Goal: Navigation & Orientation: Find specific page/section

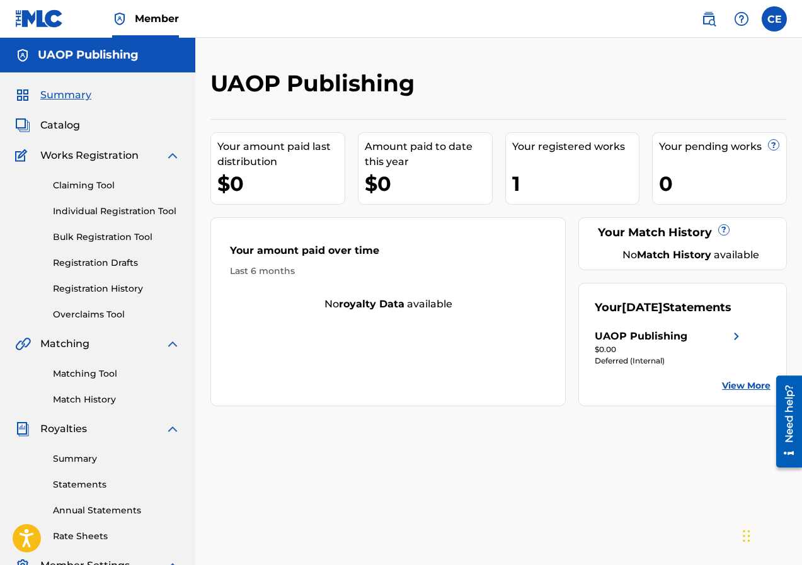
click at [775, 17] on label at bounding box center [774, 18] width 25 height 25
click at [775, 19] on input "CE [DEMOGRAPHIC_DATA][PERSON_NAME] [EMAIL_ADDRESS][DOMAIN_NAME] Notification Pr…" at bounding box center [775, 19] width 0 height 0
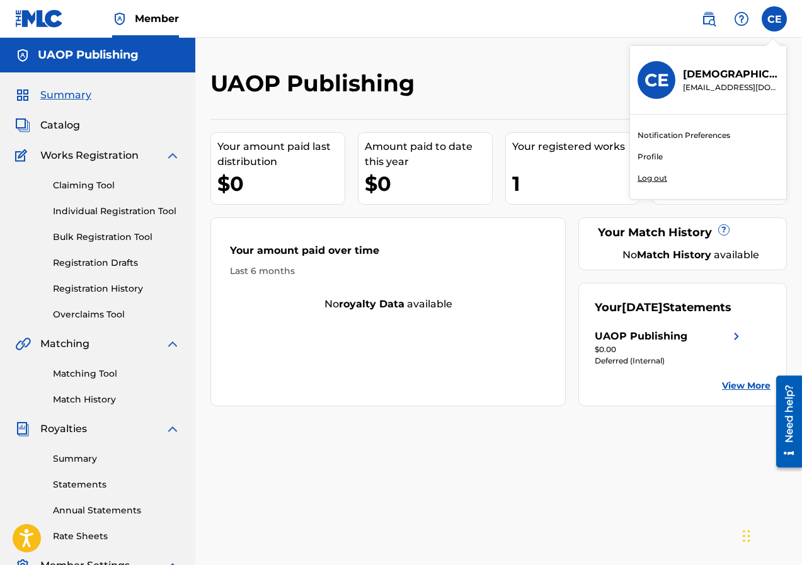
click at [654, 156] on link "Profile" at bounding box center [650, 156] width 25 height 11
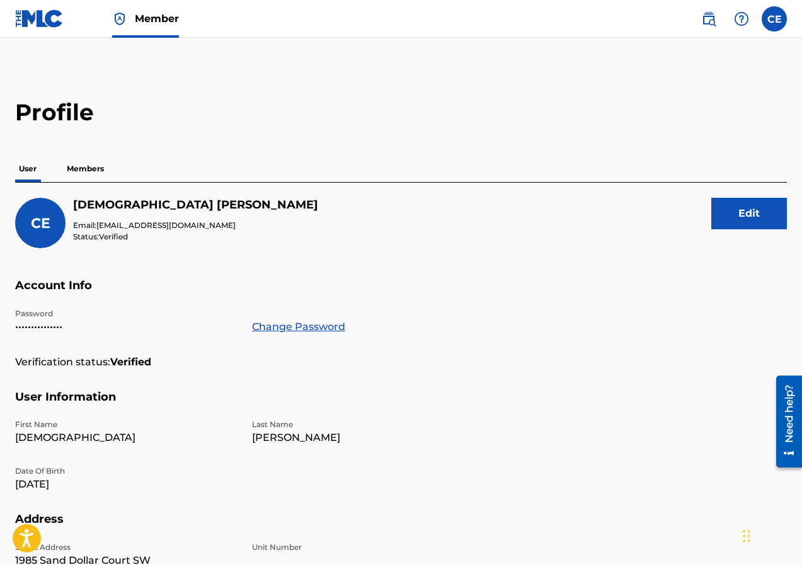
click at [101, 166] on p "Members" at bounding box center [85, 169] width 45 height 26
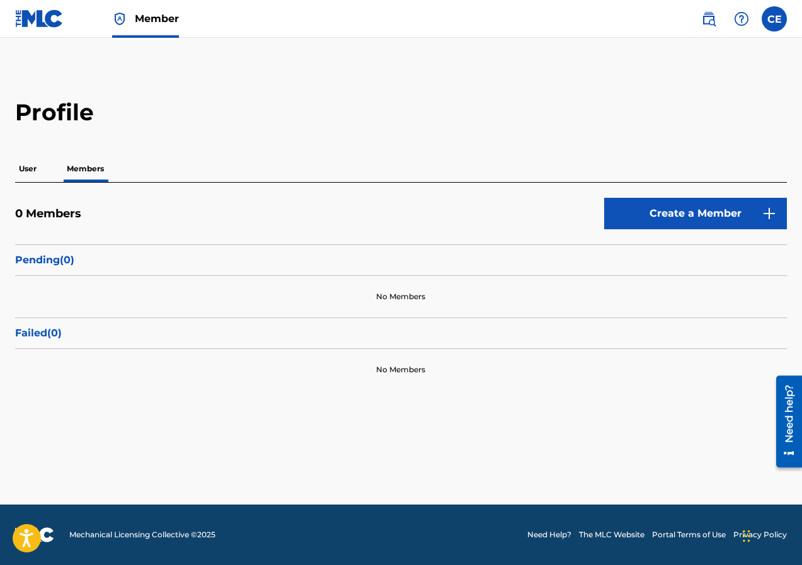
click at [775, 20] on label at bounding box center [774, 18] width 25 height 25
click at [775, 19] on input "CE [DEMOGRAPHIC_DATA][PERSON_NAME] [EMAIL_ADDRESS][DOMAIN_NAME] Notification Pr…" at bounding box center [775, 19] width 0 height 0
click at [775, 20] on div "CE CE [DEMOGRAPHIC_DATA][PERSON_NAME] [EMAIL_ADDRESS][DOMAIN_NAME] Notification…" at bounding box center [774, 18] width 25 height 25
click at [781, 18] on label at bounding box center [774, 18] width 25 height 25
click at [775, 19] on input "CE [DEMOGRAPHIC_DATA][PERSON_NAME] [EMAIL_ADDRESS][DOMAIN_NAME] Notification Pr…" at bounding box center [775, 19] width 0 height 0
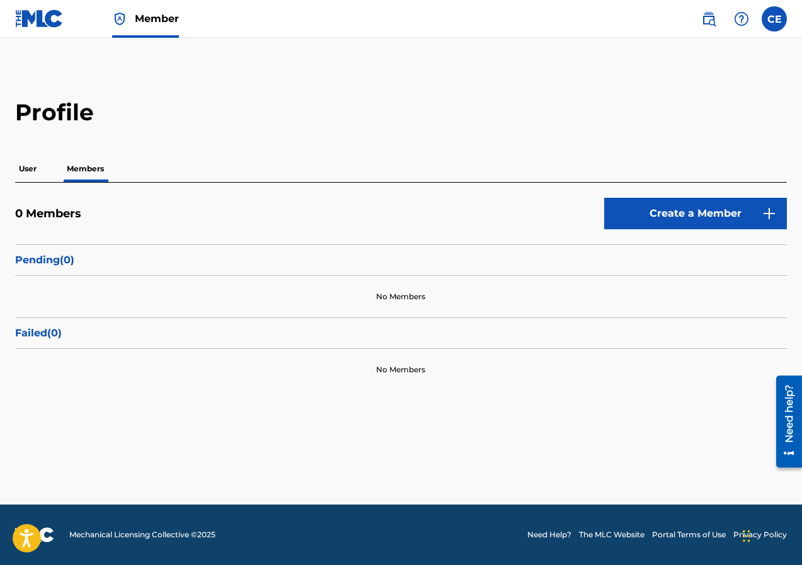
click at [553, 146] on div "Profile User Members 0 Members Create a Member Pending ( 0 ) No Members Failed …" at bounding box center [401, 244] width 802 height 292
click at [38, 19] on img at bounding box center [39, 18] width 49 height 18
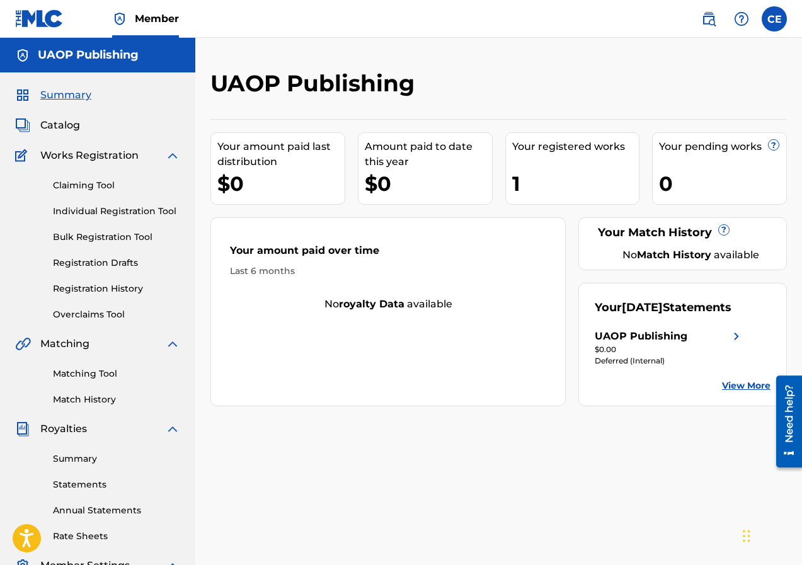
click at [116, 57] on h5 "UAOP Publishing" at bounding box center [88, 55] width 101 height 14
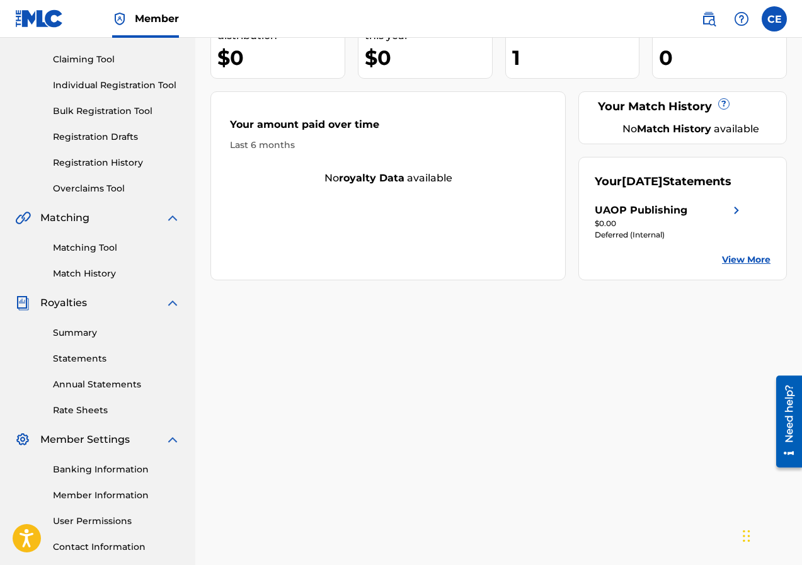
click at [84, 335] on link "Summary" at bounding box center [116, 332] width 127 height 13
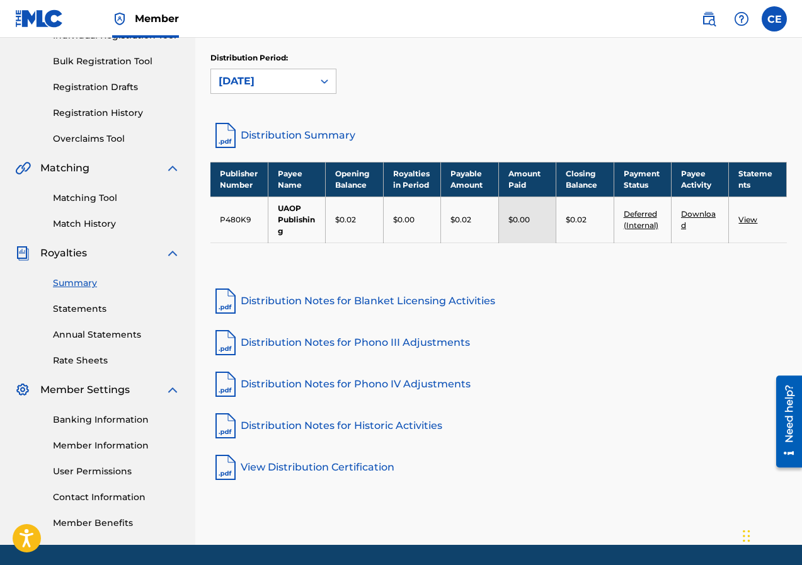
scroll to position [216, 0]
